Goal: Task Accomplishment & Management: Complete application form

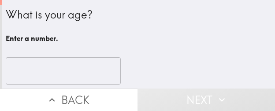
click at [53, 66] on input "number" at bounding box center [63, 70] width 115 height 27
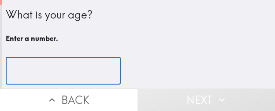
paste input "42"
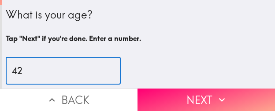
type input "42"
click at [201, 89] on button "Next" at bounding box center [205, 100] width 137 height 22
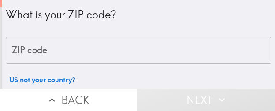
click at [114, 40] on input "ZIP code" at bounding box center [139, 50] width 266 height 27
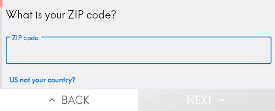
paste input "32822"
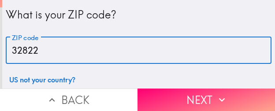
type input "32822"
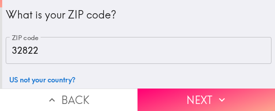
click at [174, 97] on button "Next" at bounding box center [205, 100] width 137 height 22
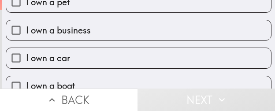
scroll to position [88, 0]
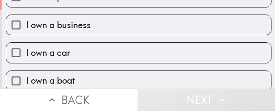
click at [151, 32] on label "I own a business" at bounding box center [138, 25] width 265 height 20
click at [26, 32] on input "I own a business" at bounding box center [16, 25] width 20 height 20
checkbox input "true"
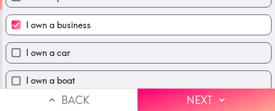
click at [194, 91] on button "Next" at bounding box center [205, 100] width 137 height 22
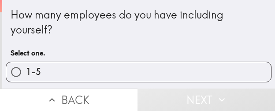
drag, startPoint x: 115, startPoint y: 67, endPoint x: 27, endPoint y: 77, distance: 88.2
click at [115, 67] on label "1-5" at bounding box center [138, 72] width 265 height 20
click at [26, 67] on input "1-5" at bounding box center [16, 72] width 20 height 20
radio input "true"
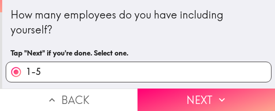
drag, startPoint x: 196, startPoint y: 91, endPoint x: 275, endPoint y: 87, distance: 78.6
click at [196, 91] on button "Next" at bounding box center [205, 100] width 137 height 22
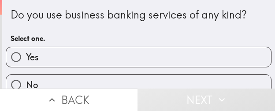
click at [83, 53] on label "Yes" at bounding box center [138, 57] width 265 height 20
click at [26, 53] on input "Yes" at bounding box center [16, 57] width 20 height 20
radio input "true"
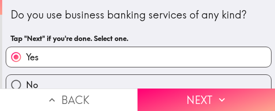
drag, startPoint x: 204, startPoint y: 101, endPoint x: 253, endPoint y: 102, distance: 49.4
click at [204, 101] on button "Next" at bounding box center [205, 100] width 137 height 22
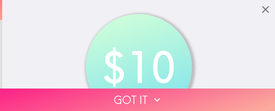
click at [74, 93] on button "Got it" at bounding box center [137, 100] width 275 height 22
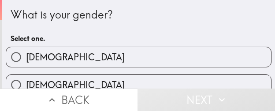
click at [84, 63] on label "[DEMOGRAPHIC_DATA]" at bounding box center [138, 57] width 265 height 20
click at [26, 63] on input "[DEMOGRAPHIC_DATA]" at bounding box center [16, 57] width 20 height 20
radio input "true"
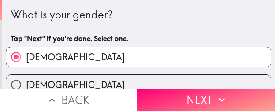
drag, startPoint x: 222, startPoint y: 92, endPoint x: 274, endPoint y: 95, distance: 51.6
click at [222, 94] on icon "button" at bounding box center [221, 99] width 11 height 11
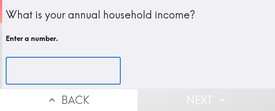
click at [65, 67] on input "number" at bounding box center [63, 70] width 115 height 27
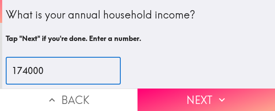
type input "174000"
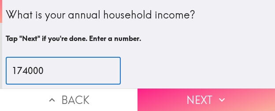
drag, startPoint x: 182, startPoint y: 91, endPoint x: 222, endPoint y: 93, distance: 39.7
click at [182, 91] on button "Next" at bounding box center [205, 100] width 137 height 22
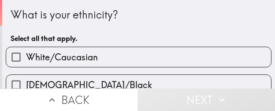
click at [156, 61] on label "White/Caucasian" at bounding box center [138, 57] width 265 height 20
click at [26, 61] on input "White/Caucasian" at bounding box center [16, 57] width 20 height 20
checkbox input "true"
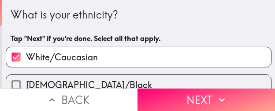
drag, startPoint x: 238, startPoint y: 93, endPoint x: 273, endPoint y: 98, distance: 35.3
click at [238, 93] on button "Next" at bounding box center [205, 100] width 137 height 22
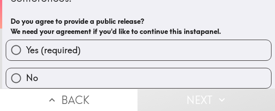
click at [85, 47] on label "Yes (required)" at bounding box center [138, 50] width 265 height 20
click at [26, 47] on input "Yes (required)" at bounding box center [16, 50] width 20 height 20
radio input "true"
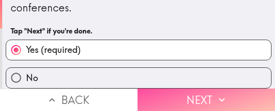
drag, startPoint x: 200, startPoint y: 93, endPoint x: 274, endPoint y: 97, distance: 73.7
click at [200, 93] on button "Next" at bounding box center [205, 100] width 137 height 22
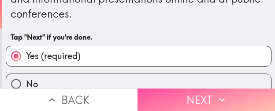
scroll to position [34, 0]
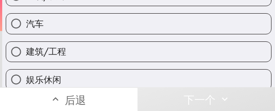
scroll to position [122, 0]
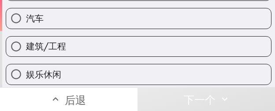
drag, startPoint x: 100, startPoint y: 28, endPoint x: 273, endPoint y: 54, distance: 174.7
click at [100, 28] on label "汽车" at bounding box center [138, 18] width 265 height 20
click at [26, 28] on input "汽车" at bounding box center [16, 18] width 20 height 20
radio input "true"
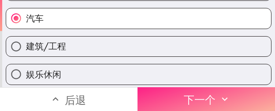
click at [234, 96] on button "下一个" at bounding box center [205, 99] width 137 height 24
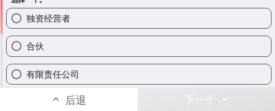
scroll to position [44, 0]
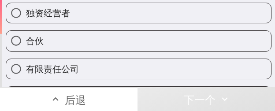
click at [111, 41] on label "合伙" at bounding box center [138, 41] width 265 height 20
click at [26, 41] on input "合伙" at bounding box center [16, 41] width 20 height 20
radio input "true"
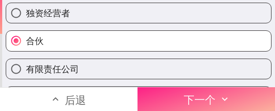
drag, startPoint x: 192, startPoint y: 96, endPoint x: 56, endPoint y: 96, distance: 136.6
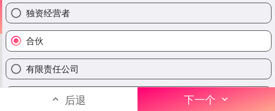
click at [192, 96] on font "下一个" at bounding box center [200, 99] width 32 height 13
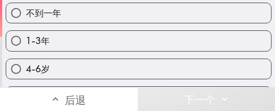
scroll to position [88, 0]
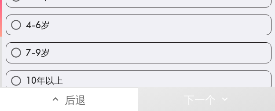
drag, startPoint x: 102, startPoint y: 25, endPoint x: 111, endPoint y: 30, distance: 9.7
click at [102, 25] on label "4-6岁" at bounding box center [138, 25] width 265 height 20
click at [26, 25] on input "4-6岁" at bounding box center [16, 25] width 20 height 20
radio input "true"
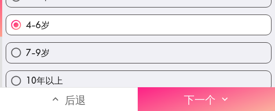
drag, startPoint x: 223, startPoint y: 97, endPoint x: 177, endPoint y: 100, distance: 46.4
click at [223, 97] on icon "button" at bounding box center [224, 98] width 11 height 11
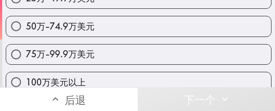
scroll to position [176, 0]
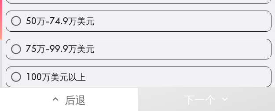
click at [124, 48] on label "75万-99.9万美元" at bounding box center [138, 49] width 265 height 20
click at [26, 48] on input "75万-99.9万美元" at bounding box center [16, 49] width 20 height 20
radio input "true"
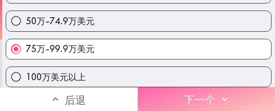
click at [219, 97] on icon "button" at bounding box center [224, 98] width 11 height 11
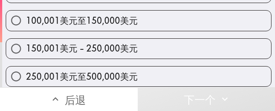
scroll to position [206, 0]
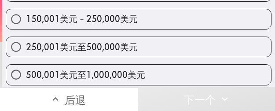
drag, startPoint x: 92, startPoint y: 46, endPoint x: 274, endPoint y: 40, distance: 182.5
click at [92, 46] on font "250,001美元至500,000美元" at bounding box center [82, 46] width 112 height 11
click at [26, 46] on input "250,001美元至500,000美元" at bounding box center [16, 47] width 20 height 20
radio input "true"
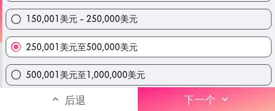
click at [188, 93] on font "下一个" at bounding box center [200, 99] width 32 height 13
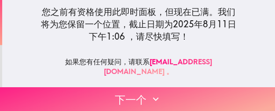
click at [184, 87] on button "下一个" at bounding box center [137, 99] width 275 height 24
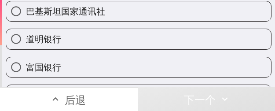
scroll to position [382, 0]
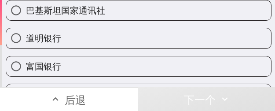
drag, startPoint x: 93, startPoint y: 65, endPoint x: 274, endPoint y: 28, distance: 185.3
click at [93, 64] on label "富国银行" at bounding box center [138, 66] width 265 height 20
click at [26, 64] on input "富国银行" at bounding box center [16, 66] width 20 height 20
radio input "true"
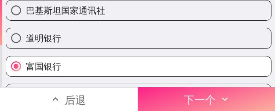
click at [252, 92] on button "下一个" at bounding box center [207, 99] width 138 height 24
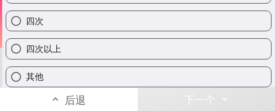
scroll to position [141, 0]
click at [100, 16] on label "四次" at bounding box center [138, 21] width 265 height 20
click at [26, 16] on input "四次" at bounding box center [16, 21] width 20 height 20
radio input "true"
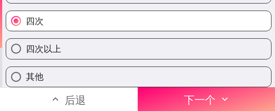
drag, startPoint x: 219, startPoint y: 99, endPoint x: 1, endPoint y: 109, distance: 218.8
click at [217, 98] on button "下一个" at bounding box center [207, 99] width 138 height 24
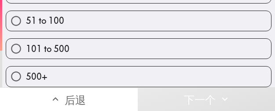
scroll to position [85, 0]
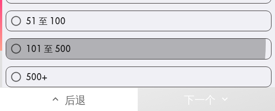
drag, startPoint x: 91, startPoint y: 37, endPoint x: 273, endPoint y: 47, distance: 181.8
click at [100, 39] on label "101 至 500" at bounding box center [138, 49] width 265 height 20
click at [26, 39] on input "101 至 500" at bounding box center [16, 49] width 20 height 20
radio input "true"
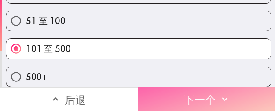
click at [189, 93] on font "下一个" at bounding box center [200, 99] width 32 height 13
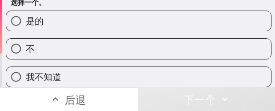
scroll to position [43, 0]
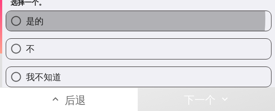
drag, startPoint x: 122, startPoint y: 12, endPoint x: 274, endPoint y: 23, distance: 152.9
click at [124, 12] on label "是的" at bounding box center [138, 21] width 265 height 20
click at [26, 12] on input "是的" at bounding box center [16, 21] width 20 height 20
radio input "true"
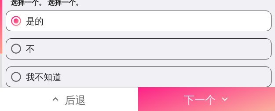
click at [171, 93] on button "下一个" at bounding box center [207, 99] width 138 height 24
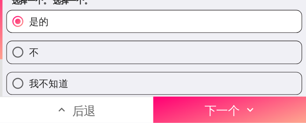
scroll to position [5, 0]
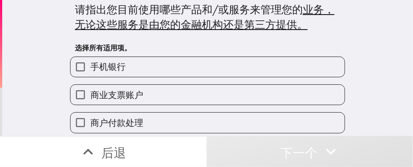
scroll to position [5, 0]
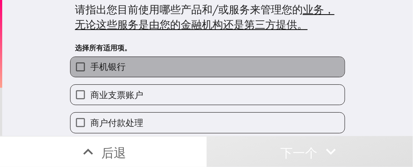
click at [171, 69] on label "手机银行" at bounding box center [208, 67] width 274 height 20
click at [90, 69] on input "手机银行" at bounding box center [81, 67] width 20 height 20
checkbox input "true"
click at [170, 98] on label "商业支票账户" at bounding box center [208, 95] width 274 height 20
click at [90, 98] on input "商业支票账户" at bounding box center [81, 95] width 20 height 20
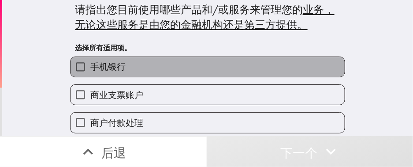
checkbox input "true"
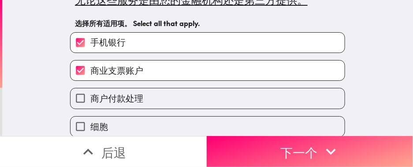
scroll to position [137, 0]
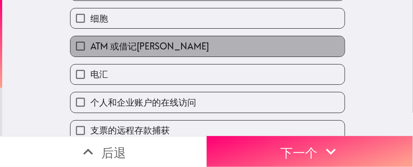
click at [189, 41] on label "ATM 或借记[PERSON_NAME]" at bounding box center [208, 46] width 274 height 20
click at [90, 41] on input "ATM 或借记[PERSON_NAME]" at bounding box center [81, 46] width 20 height 20
checkbox input "true"
drag, startPoint x: 183, startPoint y: 57, endPoint x: 180, endPoint y: 61, distance: 5.4
click at [180, 61] on div "手机银行 商业支票账户 商户付款处理 细胞 ATM 或借记卡 电汇 个人和企业账户的在线访问 支票的远程存款捕获 ACH转账 网上银行 商业保险服务 商业储蓄…" at bounding box center [204, 140] width 282 height 447
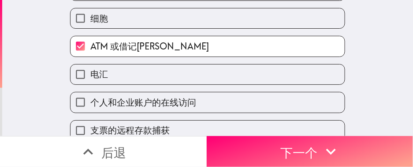
drag, startPoint x: 160, startPoint y: 83, endPoint x: 156, endPoint y: 91, distance: 8.9
click at [159, 88] on div "手机银行 商业支票账户 商户付款处理 细胞 ATM 或借记卡 电汇 个人和企业账户的在线访问 支票的远程存款捕获 ACH转账 网上银行 商业保险服务 商业储蓄…" at bounding box center [204, 140] width 282 height 447
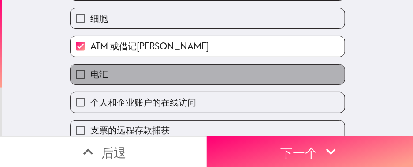
click at [157, 77] on label "电汇" at bounding box center [208, 74] width 274 height 20
click at [90, 77] on input "电汇" at bounding box center [81, 74] width 20 height 20
checkbox input "true"
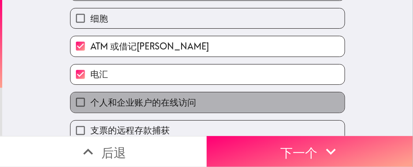
click at [148, 99] on font "个人和企业账户的在线访问" at bounding box center [143, 102] width 106 height 11
click at [90, 99] on input "个人和企业账户的在线访问" at bounding box center [81, 102] width 20 height 20
checkbox input "true"
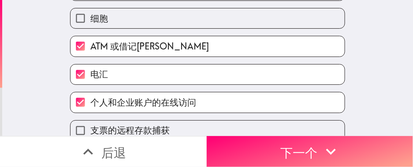
click at [143, 78] on label "电汇" at bounding box center [208, 74] width 274 height 20
click at [90, 78] on input "电汇" at bounding box center [81, 74] width 20 height 20
checkbox input "false"
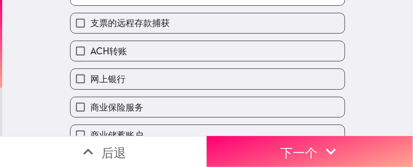
scroll to position [270, 0]
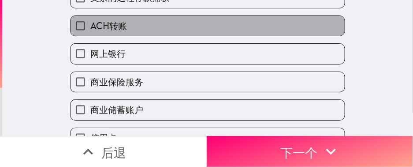
click at [168, 33] on label "ACH转账" at bounding box center [208, 26] width 274 height 20
click at [90, 33] on input "ACH转账" at bounding box center [81, 26] width 20 height 20
checkbox input "true"
click at [157, 49] on label "网上银行" at bounding box center [208, 54] width 274 height 20
click at [90, 49] on input "网上银行" at bounding box center [81, 54] width 20 height 20
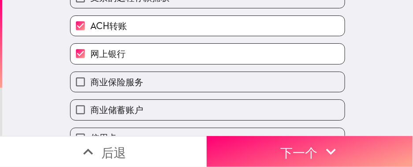
click at [150, 63] on label "网上银行" at bounding box center [208, 54] width 274 height 20
click at [90, 63] on input "网上银行" at bounding box center [81, 54] width 20 height 20
checkbox input "false"
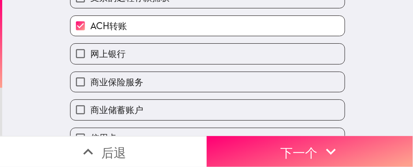
click at [147, 85] on label "商业保险服务" at bounding box center [208, 82] width 274 height 20
click at [90, 85] on input "商业保险服务" at bounding box center [81, 82] width 20 height 20
checkbox input "true"
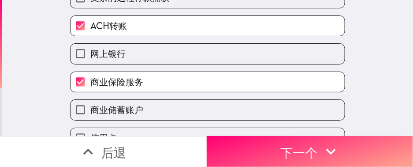
click at [142, 97] on div "商业储蓄账户" at bounding box center [204, 106] width 282 height 28
click at [169, 58] on label "网上银行" at bounding box center [208, 54] width 274 height 20
click at [90, 58] on input "网上银行" at bounding box center [81, 54] width 20 height 20
checkbox input "true"
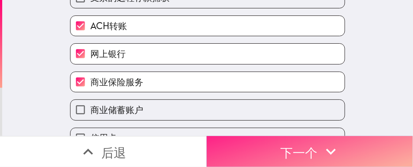
click at [275, 111] on font "下一个" at bounding box center [299, 152] width 37 height 15
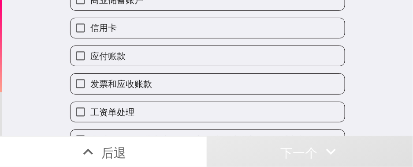
scroll to position [411, 0]
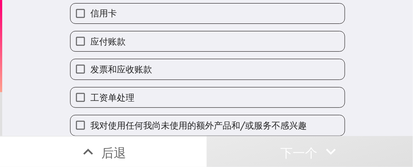
drag, startPoint x: 136, startPoint y: 112, endPoint x: 0, endPoint y: 131, distance: 137.0
click at [136, 111] on font "我对使用任何我尚未使用的额外产品和/或服务不感兴趣" at bounding box center [198, 124] width 216 height 11
click at [90, 111] on input "我对使用任何我尚未使用的额外产品和/或服务不感兴趣" at bounding box center [81, 125] width 20 height 20
checkbox input "true"
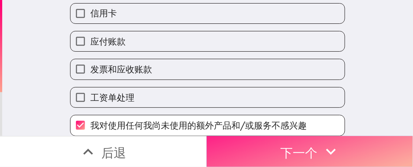
click at [242, 111] on button "下一个" at bounding box center [310, 151] width 207 height 31
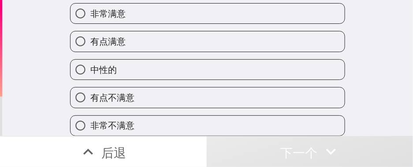
scroll to position [56, 0]
click at [186, 24] on div "有点满意" at bounding box center [204, 38] width 282 height 28
click at [218, 34] on label "有点满意" at bounding box center [208, 41] width 274 height 20
click at [90, 34] on input "有点满意" at bounding box center [81, 41] width 20 height 20
radio input "true"
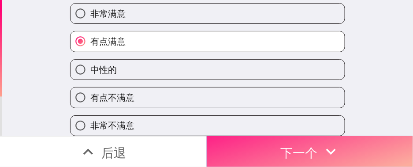
drag, startPoint x: 290, startPoint y: 122, endPoint x: 301, endPoint y: 128, distance: 13.2
click at [275, 111] on label "非常不满意" at bounding box center [208, 125] width 274 height 20
click at [90, 111] on input "非常不满意" at bounding box center [81, 125] width 20 height 20
radio input "true"
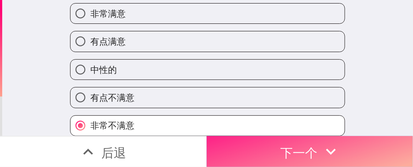
click at [275, 111] on icon "button" at bounding box center [330, 150] width 19 height 19
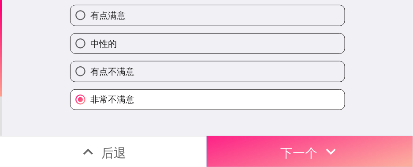
scroll to position [0, 0]
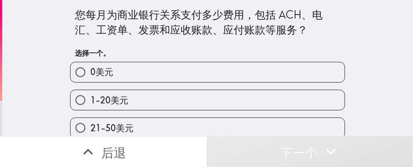
click at [145, 111] on button "后退" at bounding box center [103, 151] width 207 height 31
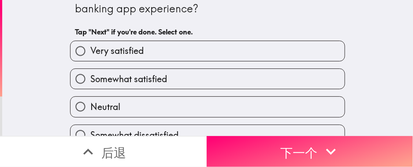
scroll to position [56, 0]
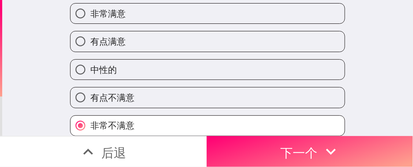
click at [171, 87] on label "有点不满意" at bounding box center [208, 97] width 274 height 20
click at [90, 87] on input "有点不满意" at bounding box center [81, 97] width 20 height 20
radio input "true"
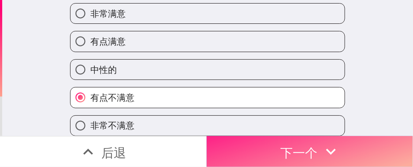
click at [253, 111] on button "下一个" at bounding box center [310, 151] width 207 height 31
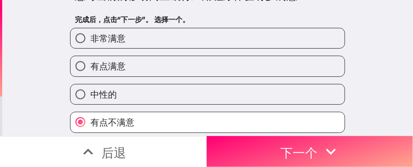
scroll to position [0, 0]
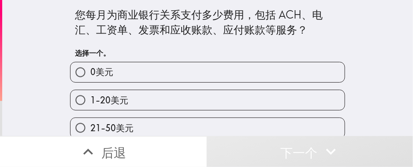
click at [162, 97] on label "1-20美元" at bounding box center [208, 100] width 274 height 20
click at [90, 97] on input "1-20美元" at bounding box center [81, 100] width 20 height 20
radio input "true"
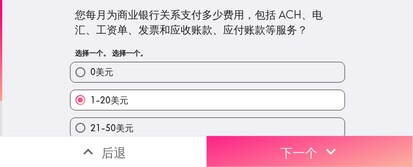
click at [246, 111] on button "下一个" at bounding box center [310, 151] width 207 height 31
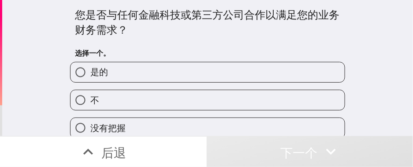
drag, startPoint x: 128, startPoint y: 98, endPoint x: 113, endPoint y: 99, distance: 15.5
click at [128, 98] on label "不" at bounding box center [208, 100] width 274 height 20
click at [90, 98] on input "不" at bounding box center [81, 100] width 20 height 20
radio input "true"
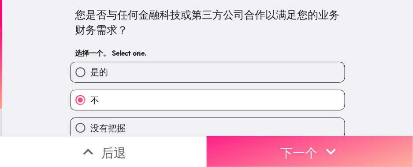
drag, startPoint x: 341, startPoint y: 144, endPoint x: 365, endPoint y: 140, distance: 24.1
click at [275, 111] on button "下一个" at bounding box center [310, 151] width 207 height 31
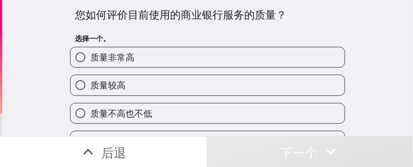
drag, startPoint x: 180, startPoint y: 109, endPoint x: 349, endPoint y: 102, distance: 169.4
click at [180, 109] on label "质量不高也不低" at bounding box center [208, 113] width 274 height 20
click at [90, 109] on input "质量不高也不低" at bounding box center [81, 113] width 20 height 20
radio input "true"
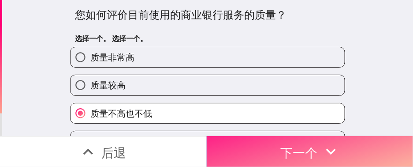
click at [256, 111] on button "下一个" at bounding box center [310, 151] width 207 height 31
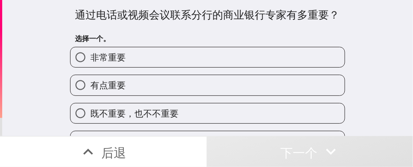
drag, startPoint x: 148, startPoint y: 85, endPoint x: 389, endPoint y: 111, distance: 242.5
click at [148, 85] on label "有点重要" at bounding box center [208, 85] width 274 height 20
click at [90, 85] on input "有点重要" at bounding box center [81, 85] width 20 height 20
radio input "true"
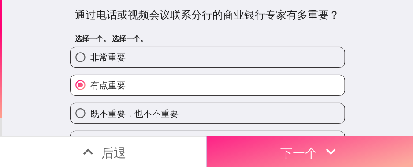
click at [239, 111] on button "下一个" at bounding box center [310, 151] width 207 height 31
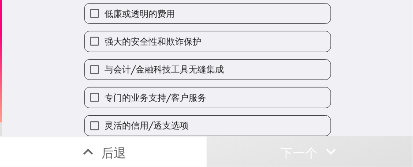
click at [191, 92] on font "专门的业务支持/客户服务" at bounding box center [155, 97] width 102 height 11
click at [104, 87] on input "专门的业务支持/客户服务" at bounding box center [95, 97] width 20 height 20
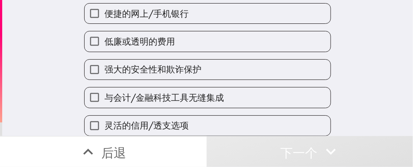
drag, startPoint x: 251, startPoint y: 45, endPoint x: 230, endPoint y: 37, distance: 22.4
click at [250, 52] on div "强大的安全性和欺诈保护" at bounding box center [204, 66] width 254 height 28
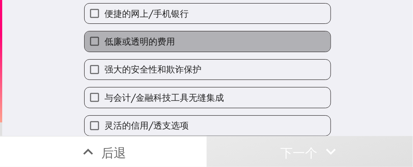
click at [230, 37] on label "低廉或透明的费用" at bounding box center [208, 41] width 246 height 20
click at [104, 37] on input "低廉或透明的费用" at bounding box center [95, 41] width 20 height 20
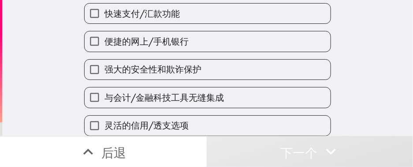
click at [212, 59] on div "强大的安全性和欺诈保护" at bounding box center [207, 69] width 247 height 21
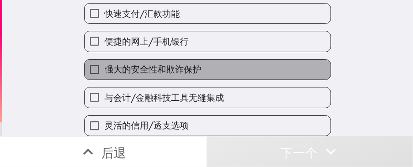
click at [209, 63] on label "强大的安全性和欺诈保护" at bounding box center [208, 69] width 246 height 20
click at [104, 63] on input "强大的安全性和欺诈保护" at bounding box center [95, 69] width 20 height 20
click at [209, 51] on label "便捷的网上/手机银行" at bounding box center [208, 41] width 246 height 20
click at [104, 51] on input "便捷的网上/手机银行" at bounding box center [95, 41] width 20 height 20
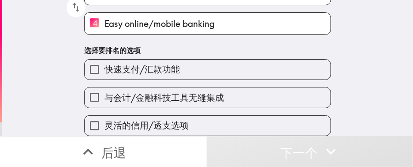
scroll to position [152, 0]
drag, startPoint x: 197, startPoint y: 44, endPoint x: 200, endPoint y: 56, distance: 11.7
click at [197, 52] on div "快速支付/汇款功能" at bounding box center [204, 66] width 254 height 28
click at [203, 91] on span "与会计/金融科技工具无缝集成" at bounding box center [163, 97] width 119 height 12
click at [104, 87] on input "与会计/金融科技工具无缝集成" at bounding box center [95, 97] width 20 height 20
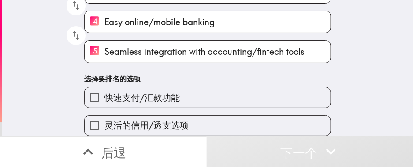
click at [212, 92] on label "快速支付/汇款功能" at bounding box center [208, 97] width 246 height 20
click at [104, 92] on input "快速支付/汇款功能" at bounding box center [95, 97] width 20 height 20
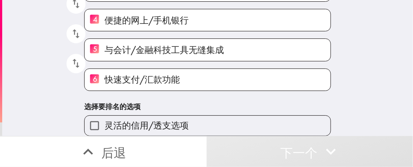
click at [218, 111] on label "灵活的信用/透支选项" at bounding box center [208, 125] width 246 height 20
click at [104, 111] on input "灵活的信用/透支选项" at bounding box center [95, 125] width 20 height 20
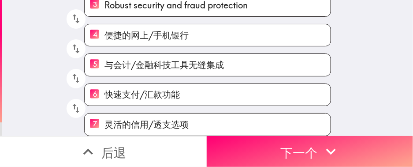
drag, startPoint x: 327, startPoint y: 139, endPoint x: 143, endPoint y: 166, distance: 185.3
click at [275, 111] on button "下一个" at bounding box center [310, 151] width 207 height 31
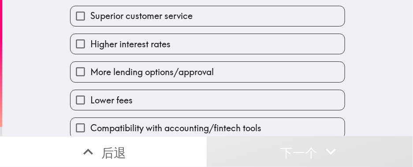
scroll to position [111, 0]
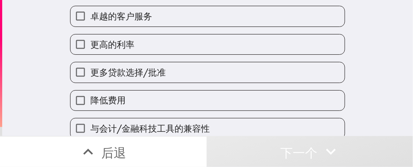
click at [247, 81] on label "更多贷款选择/批准" at bounding box center [208, 72] width 274 height 20
click at [90, 81] on input "更多贷款选择/批准" at bounding box center [81, 72] width 20 height 20
checkbox input "true"
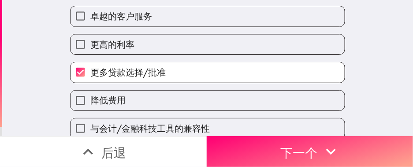
click at [229, 53] on label "更高的利率" at bounding box center [208, 44] width 274 height 20
click at [90, 53] on input "更高的利率" at bounding box center [81, 44] width 20 height 20
checkbox input "true"
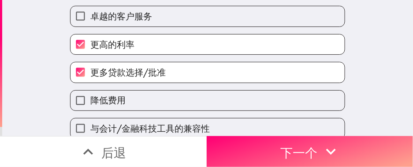
click at [213, 18] on label "卓越的客户服务" at bounding box center [208, 16] width 274 height 20
click at [90, 18] on input "卓越的客户服务" at bounding box center [81, 16] width 20 height 20
checkbox input "true"
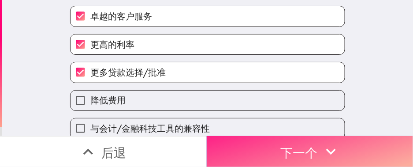
click at [252, 111] on button "下一个" at bounding box center [310, 151] width 207 height 31
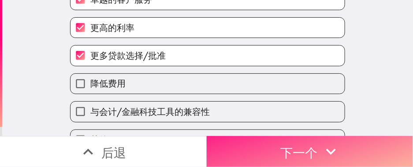
scroll to position [132, 0]
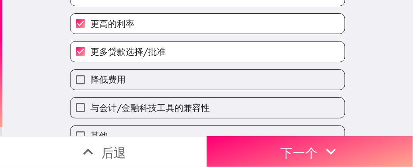
drag, startPoint x: 304, startPoint y: 134, endPoint x: 182, endPoint y: 141, distance: 122.8
click at [304, 140] on font "下一个" at bounding box center [299, 151] width 37 height 23
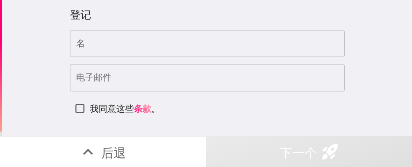
click at [27, 95] on div "登记 名 名 电子邮件 电子邮件 我同意这些 条款 。" at bounding box center [207, 68] width 410 height 136
click at [172, 34] on input "名" at bounding box center [207, 43] width 275 height 27
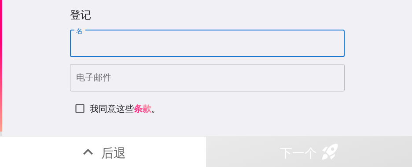
paste input "Jason"
type input "Jason"
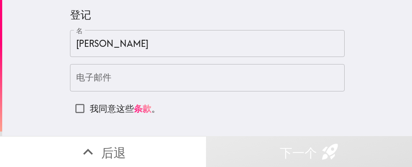
click at [104, 82] on input "电子邮件" at bounding box center [207, 77] width 275 height 27
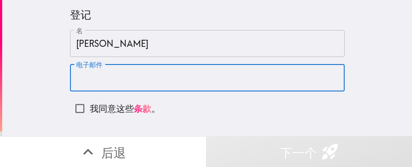
paste input "jasonwhiteyes@gmail.com"
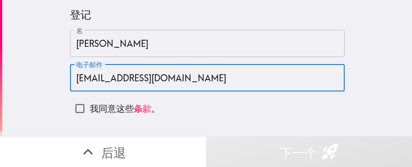
type input "jasonwhiteyes@gmail.com"
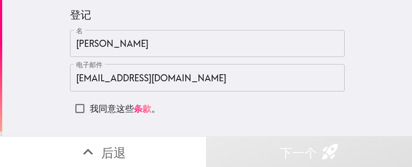
click at [103, 107] on font "我同意这些" at bounding box center [112, 108] width 44 height 11
click at [90, 107] on input "我同意这些 条款 。" at bounding box center [80, 108] width 20 height 20
checkbox input "true"
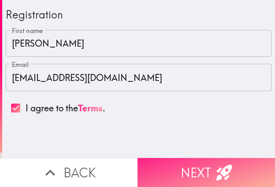
click at [190, 162] on button "Next" at bounding box center [205, 172] width 137 height 29
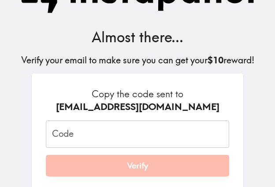
scroll to position [44, 0]
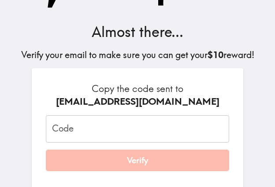
click at [107, 130] on input "Code" at bounding box center [137, 128] width 183 height 27
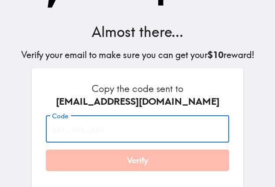
paste input "Aui_TQq_bBp"
type input "Aui_TQq_bBp"
click at [139, 162] on button "Verify" at bounding box center [137, 161] width 183 height 22
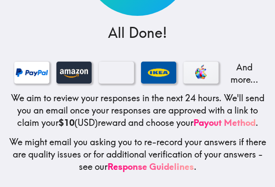
scroll to position [165, 0]
click at [49, 17] on div "$10 All Done! And more... We aim to review your responses in the next 24 hours.…" at bounding box center [137, 21] width 275 height 334
